Goal: Book appointment/travel/reservation

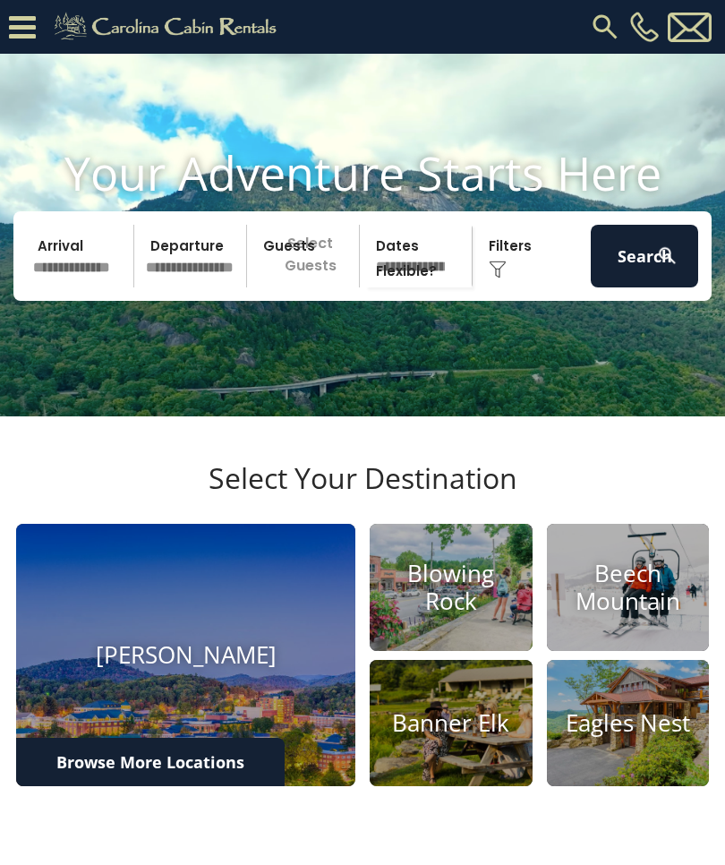
click at [469, 615] on h4 "Blowing Rock" at bounding box center [451, 586] width 163 height 55
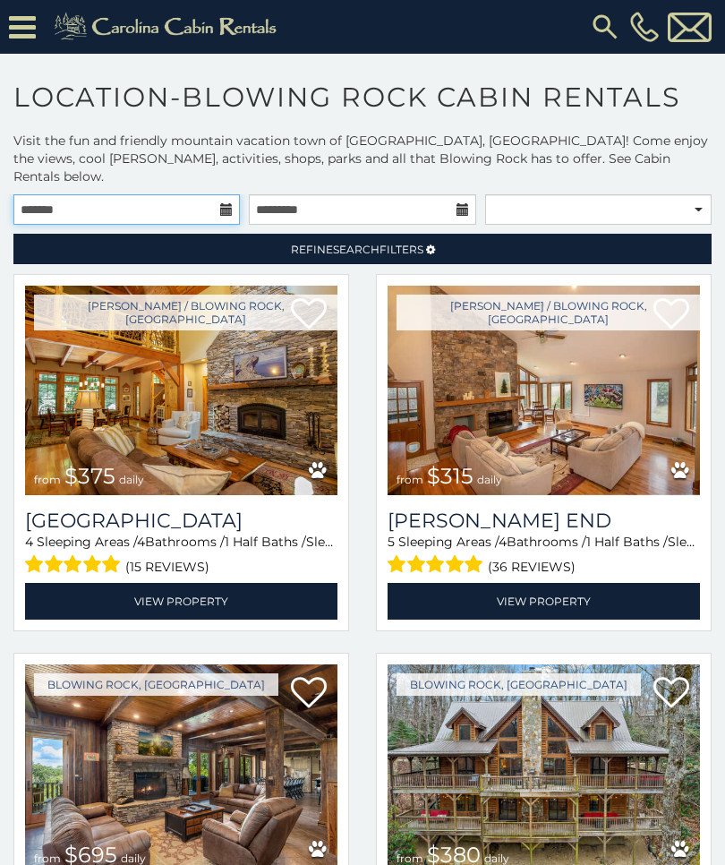
click at [217, 197] on input "text" at bounding box center [126, 209] width 226 height 30
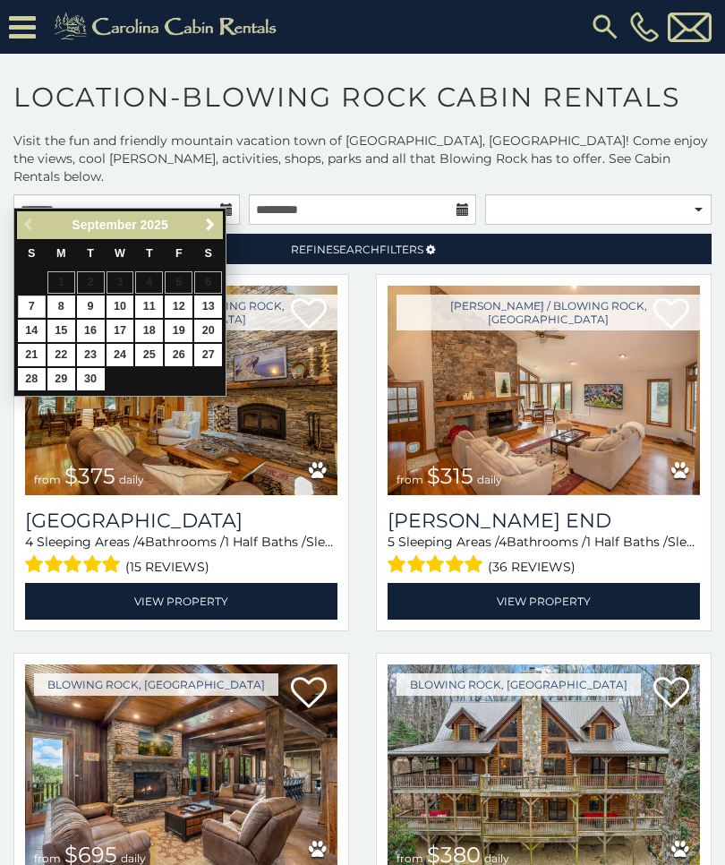
click at [213, 234] on link "Next" at bounding box center [210, 225] width 22 height 22
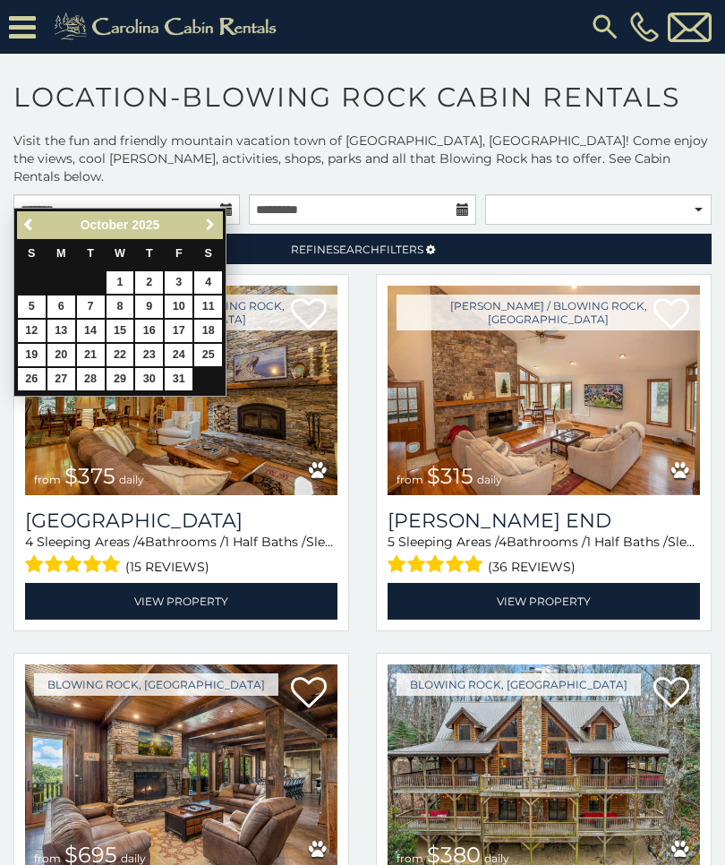
click at [210, 234] on link "Next" at bounding box center [210, 225] width 22 height 22
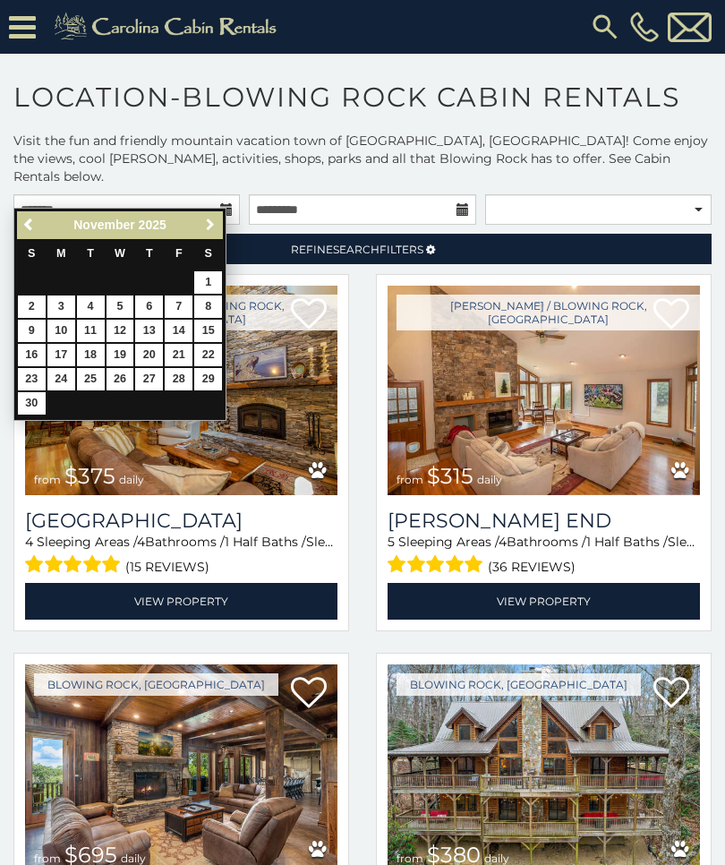
click at [209, 230] on span "Next" at bounding box center [210, 224] width 14 height 14
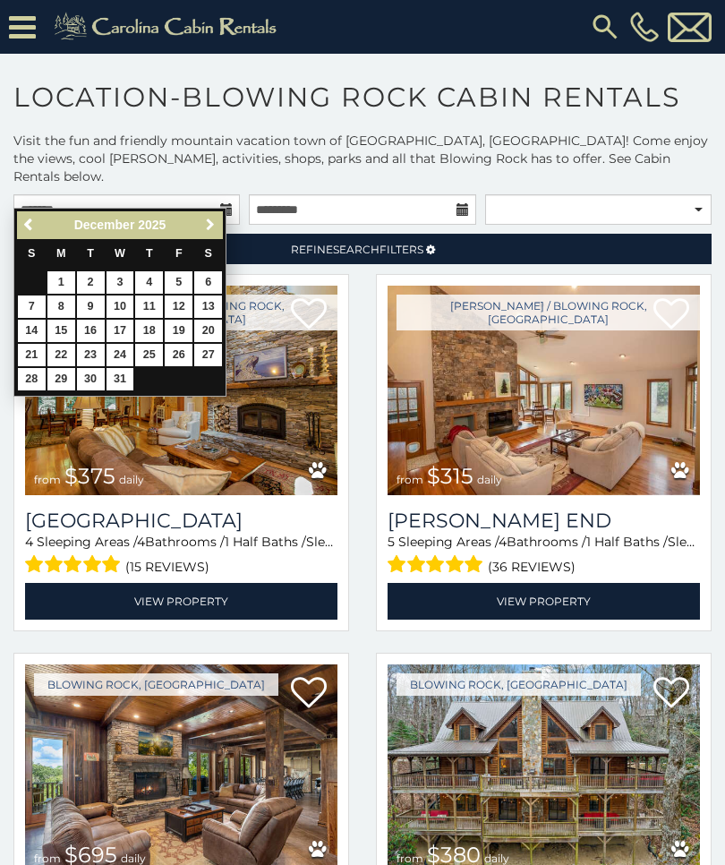
click at [211, 219] on span "Next" at bounding box center [210, 224] width 14 height 14
click at [10, 225] on div "Refine Search Filters" at bounding box center [362, 244] width 707 height 39
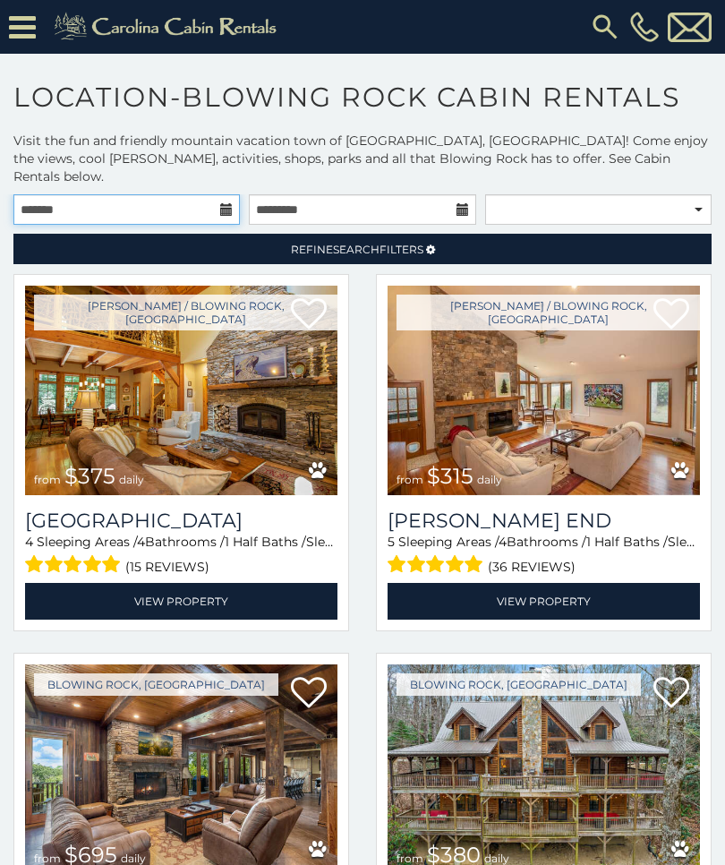
click at [218, 194] on input "text" at bounding box center [126, 209] width 226 height 30
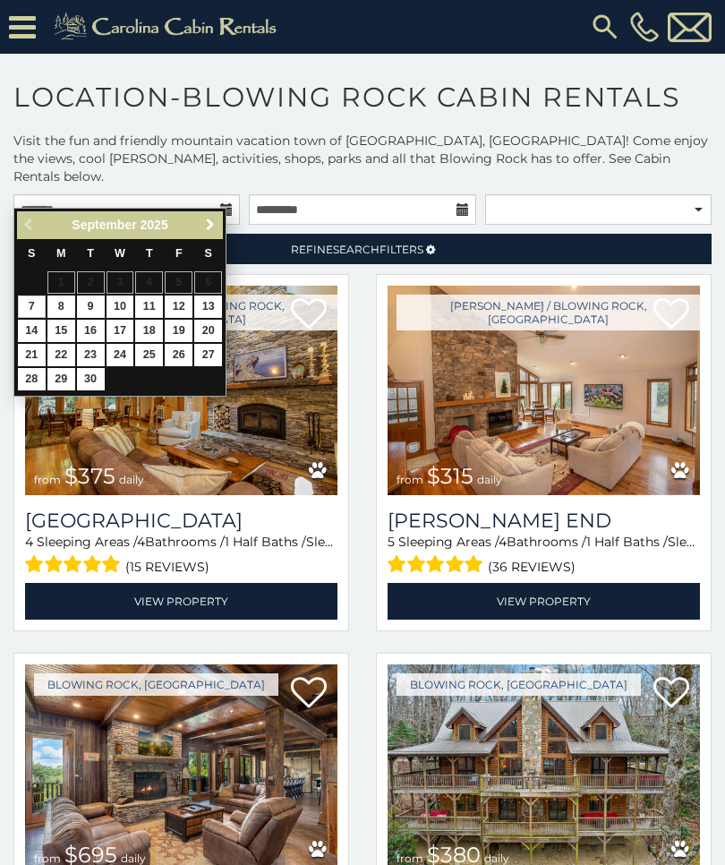
click at [201, 226] on link "Next" at bounding box center [210, 225] width 22 height 22
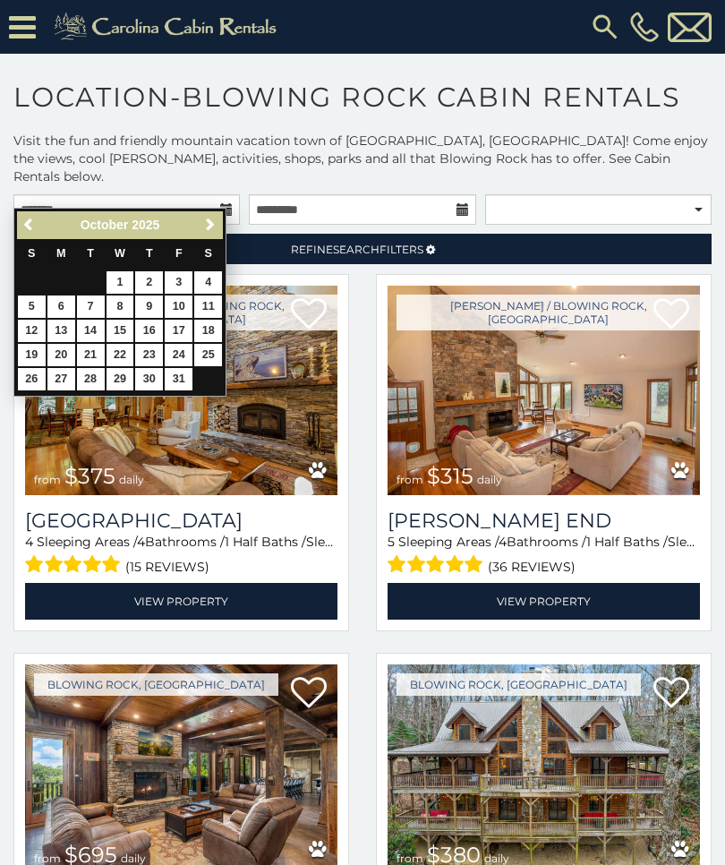
click at [212, 226] on span "Next" at bounding box center [210, 224] width 14 height 14
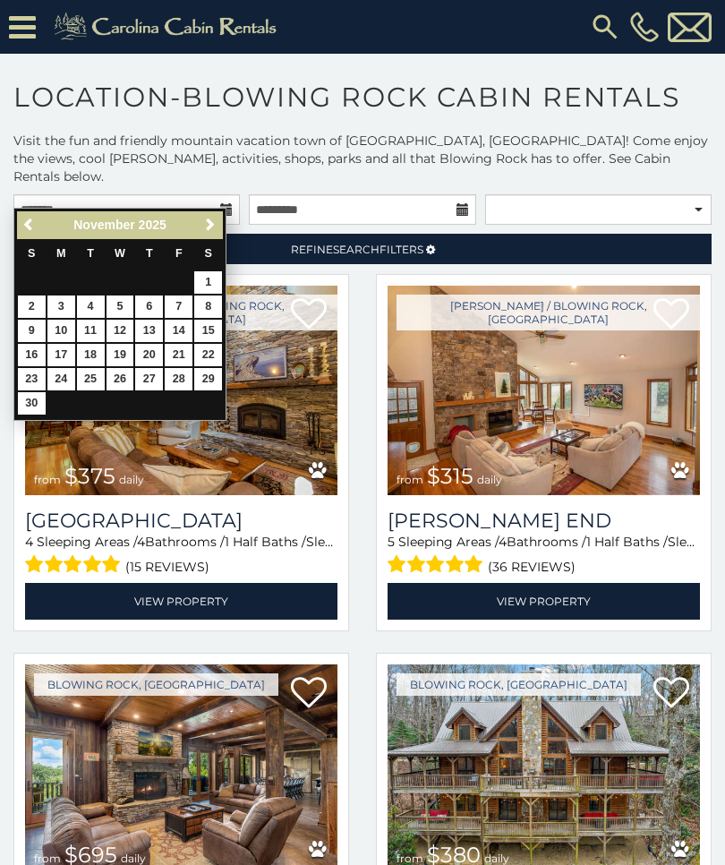
click at [209, 216] on link "Next" at bounding box center [210, 225] width 22 height 22
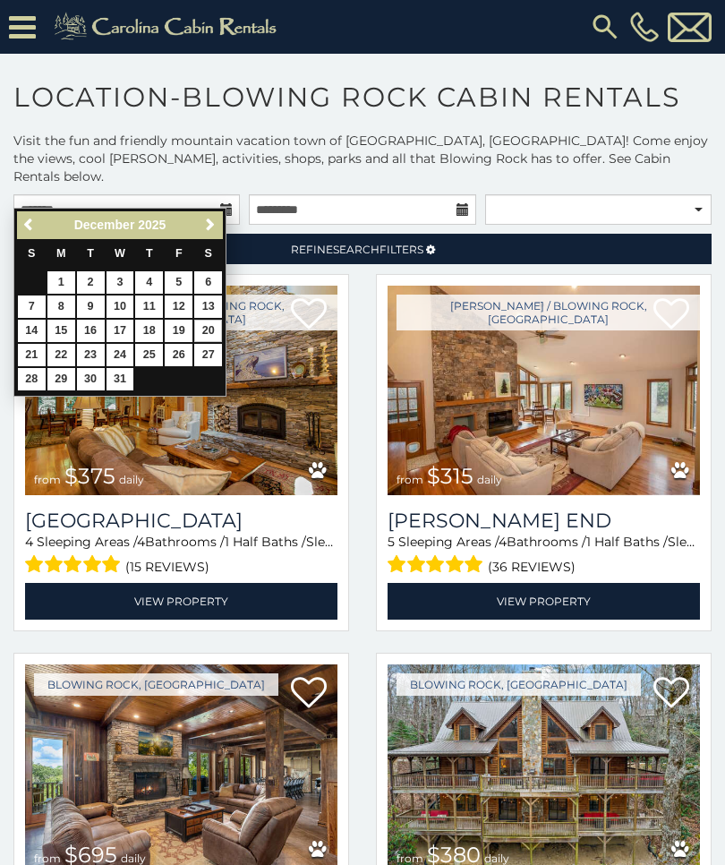
click at [196, 320] on link "20" at bounding box center [208, 331] width 28 height 22
type input "**********"
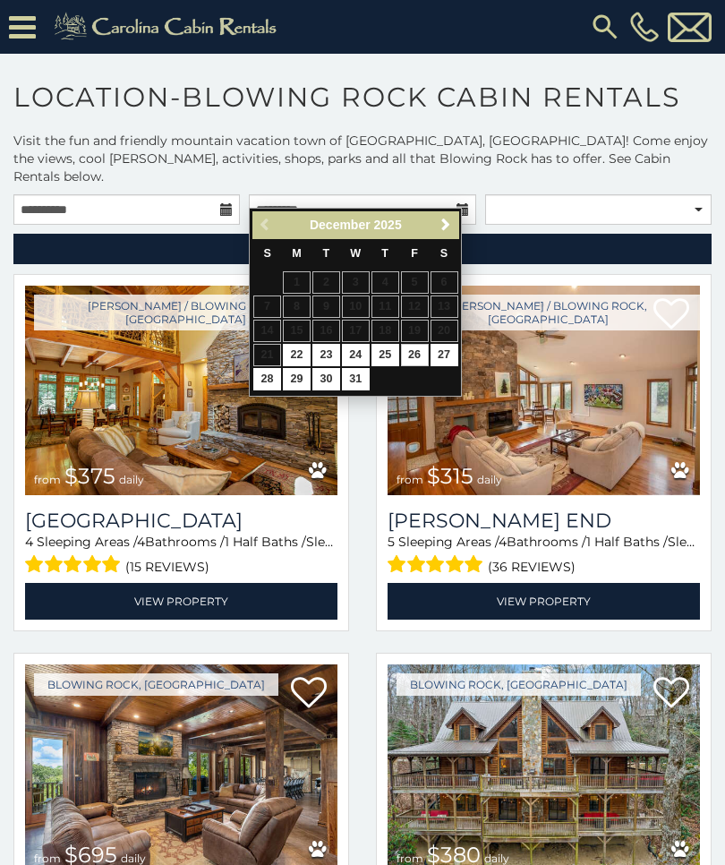
click at [408, 347] on link "26" at bounding box center [415, 355] width 28 height 22
type input "**********"
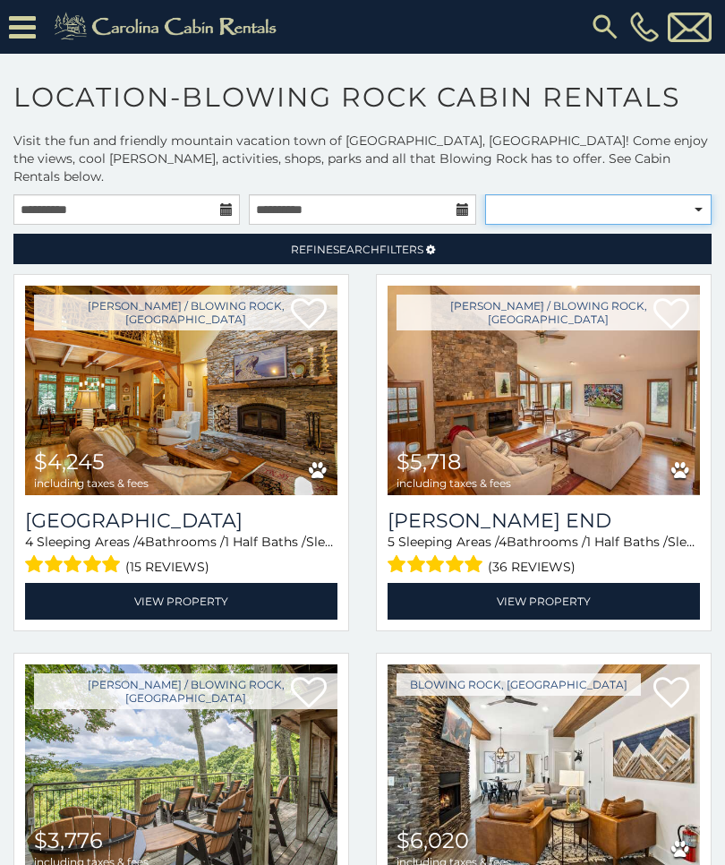
click at [690, 198] on select "**********" at bounding box center [598, 209] width 226 height 30
select select "**********"
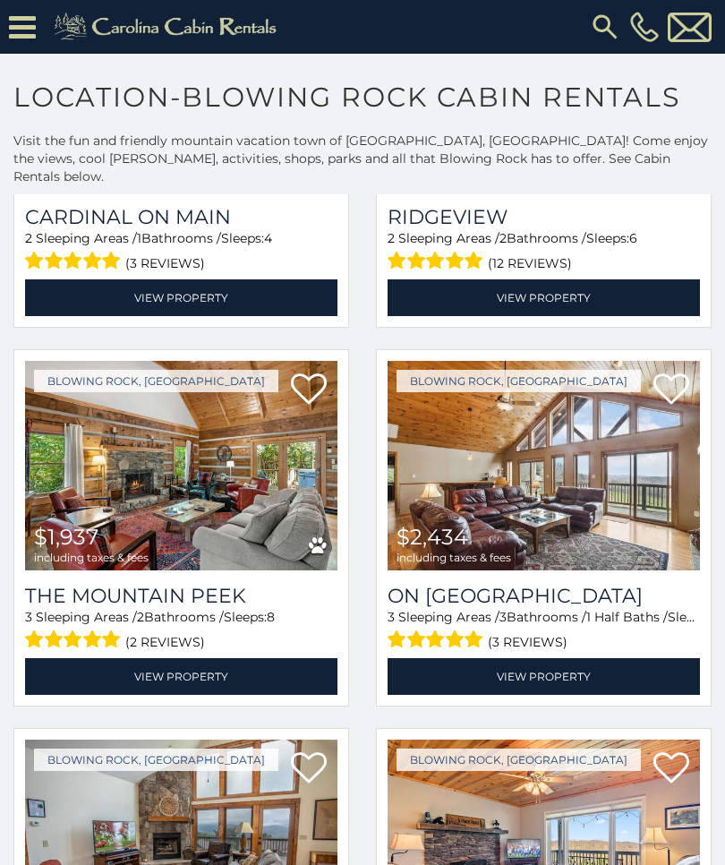
scroll to position [2953, 0]
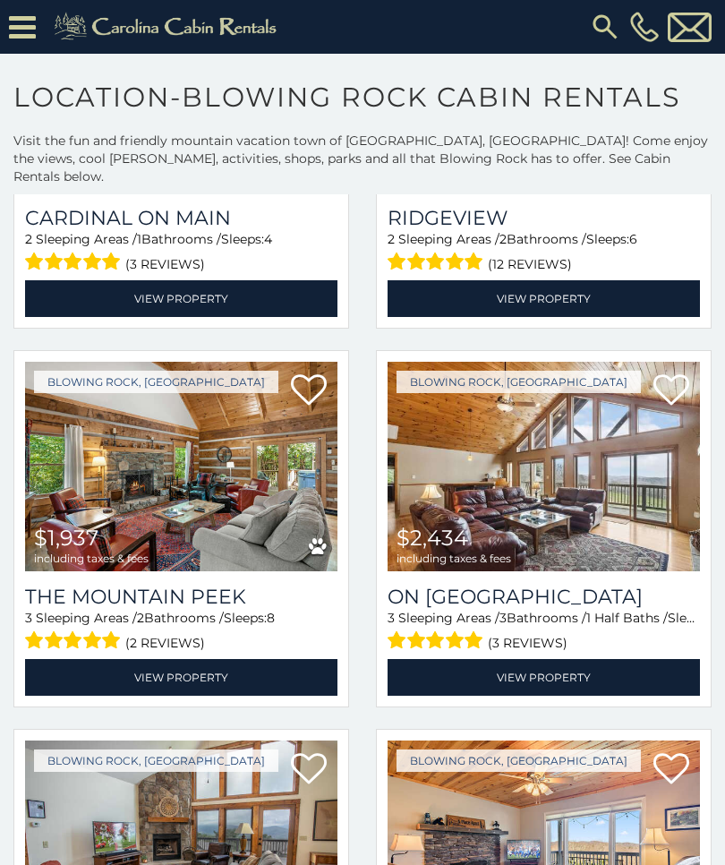
click at [84, 379] on img at bounding box center [181, 466] width 312 height 209
click at [98, 374] on link "Blowing Rock, NC" at bounding box center [156, 382] width 244 height 22
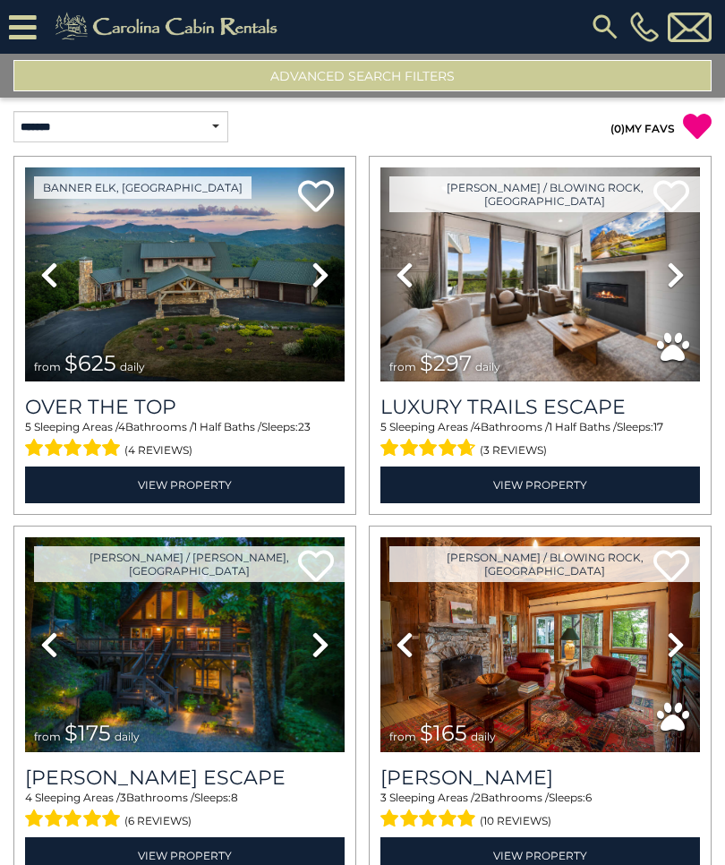
click at [586, 481] on link "View Property" at bounding box center [540, 484] width 320 height 37
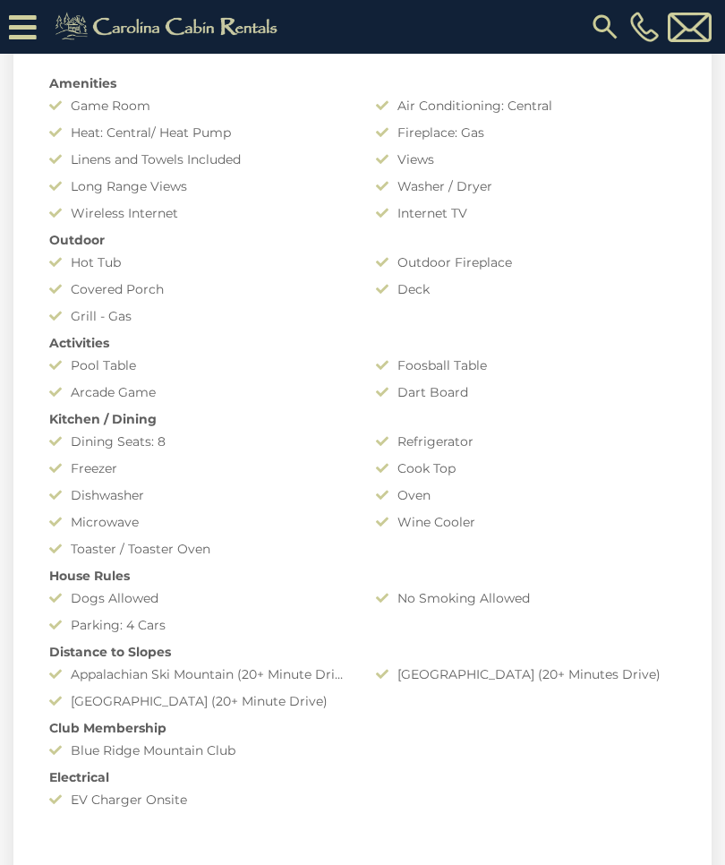
scroll to position [1344, 0]
